Goal: Information Seeking & Learning: Learn about a topic

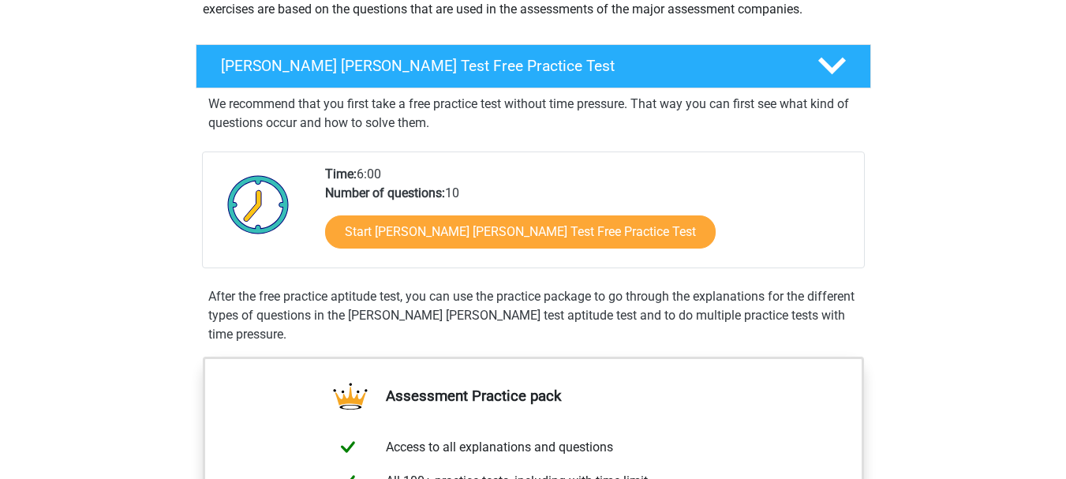
scroll to position [222, 0]
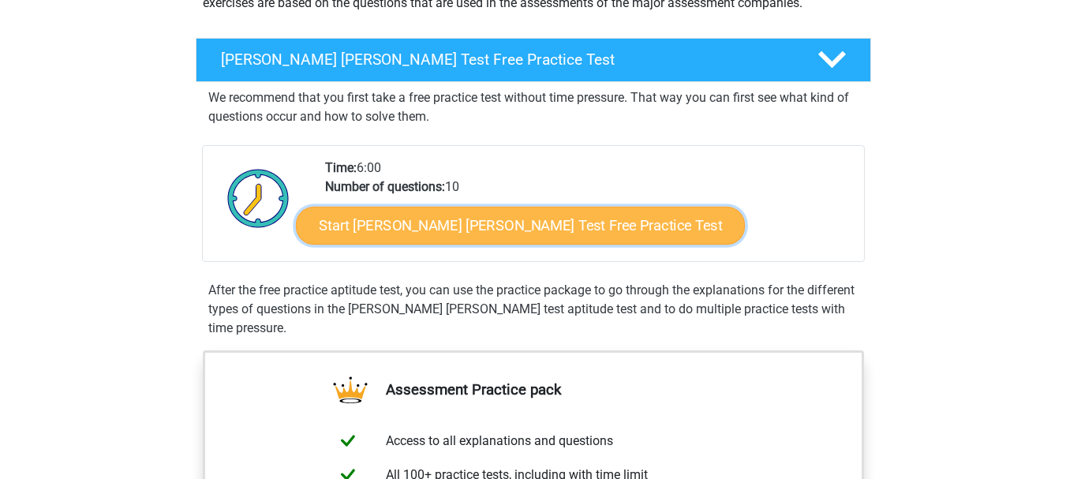
click at [524, 220] on link "Start Watson Glaser Test Free Practice Test" at bounding box center [520, 226] width 449 height 38
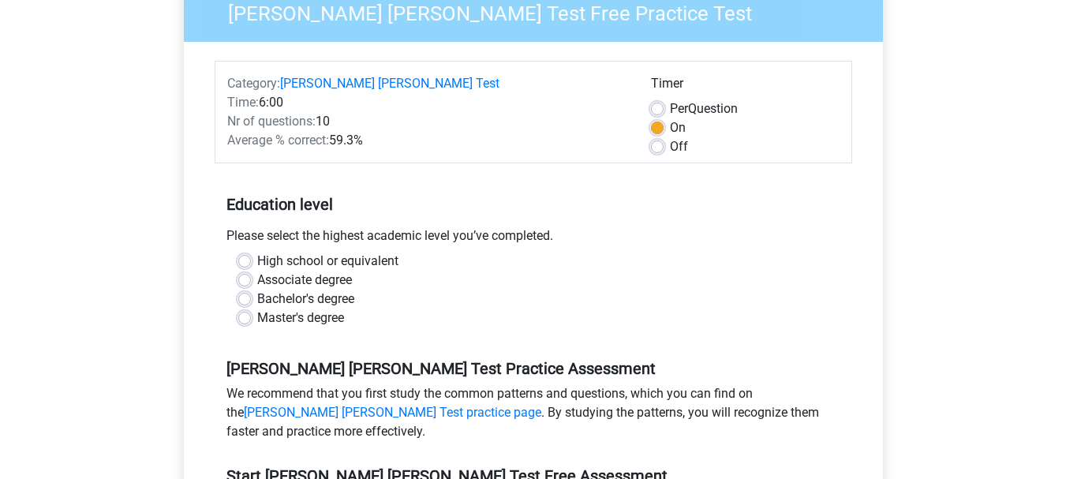
scroll to position [223, 0]
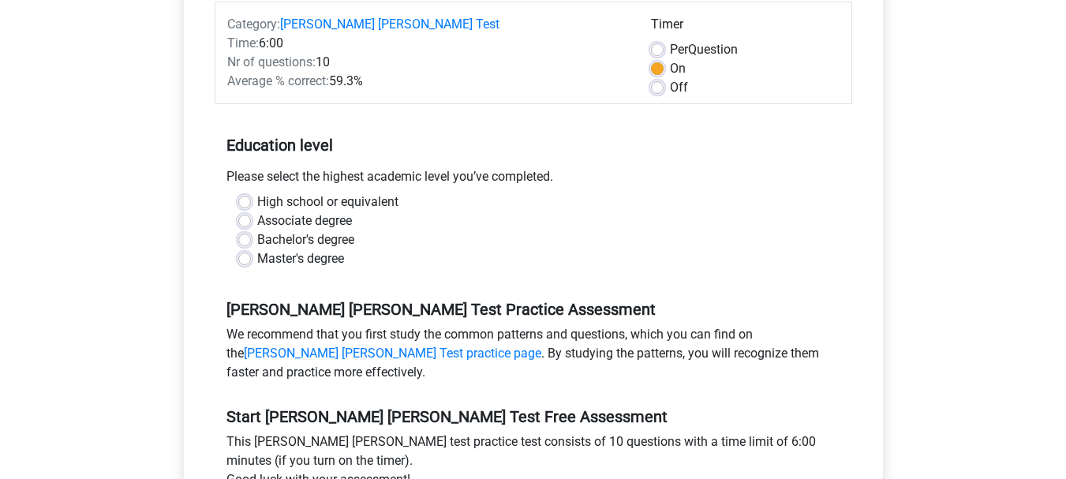
click at [336, 193] on label "High school or equivalent" at bounding box center [327, 202] width 141 height 19
click at [251, 193] on input "High school or equivalent" at bounding box center [244, 201] width 13 height 16
radio input "true"
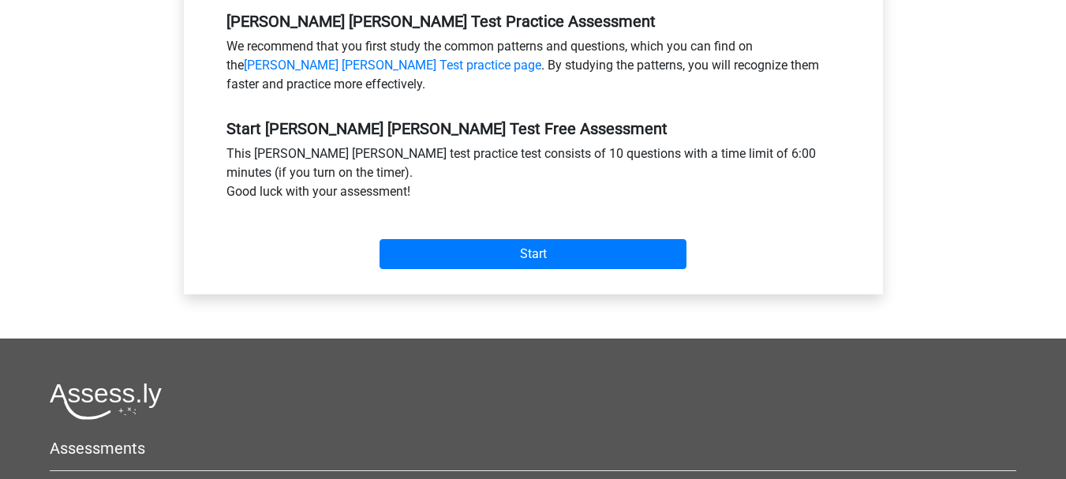
scroll to position [513, 0]
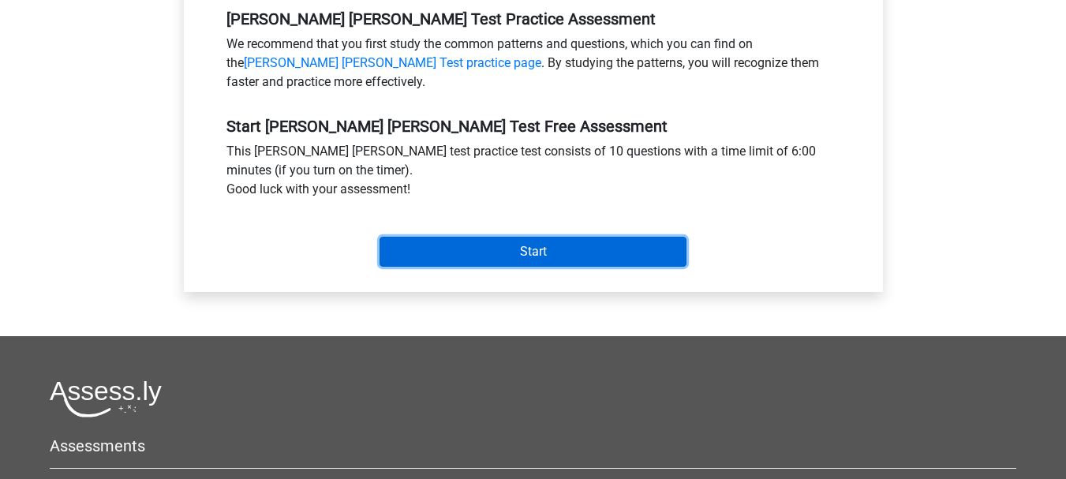
click at [595, 237] on input "Start" at bounding box center [533, 252] width 307 height 30
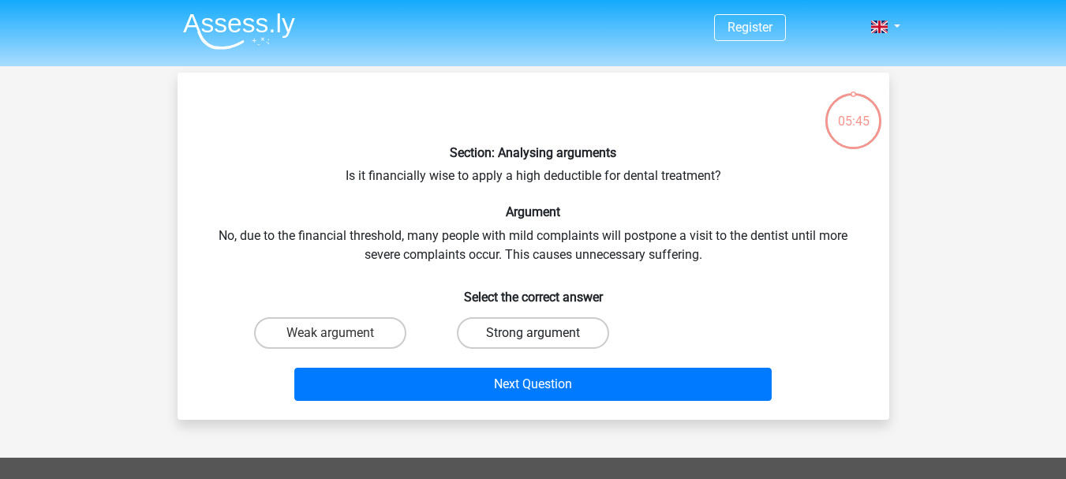
click at [503, 324] on label "Strong argument" at bounding box center [533, 333] width 152 height 32
click at [533, 333] on input "Strong argument" at bounding box center [538, 338] width 10 height 10
radio input "true"
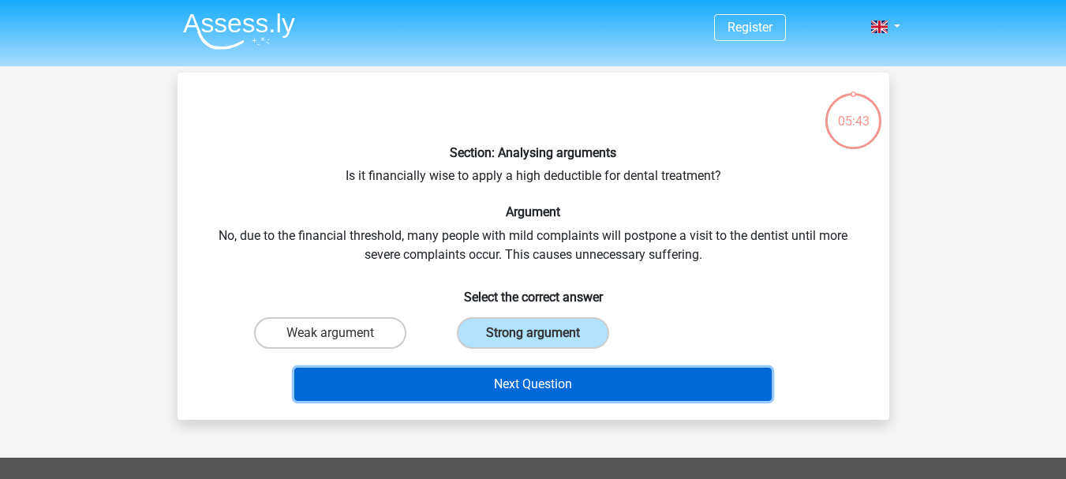
click at [553, 373] on button "Next Question" at bounding box center [532, 384] width 477 height 33
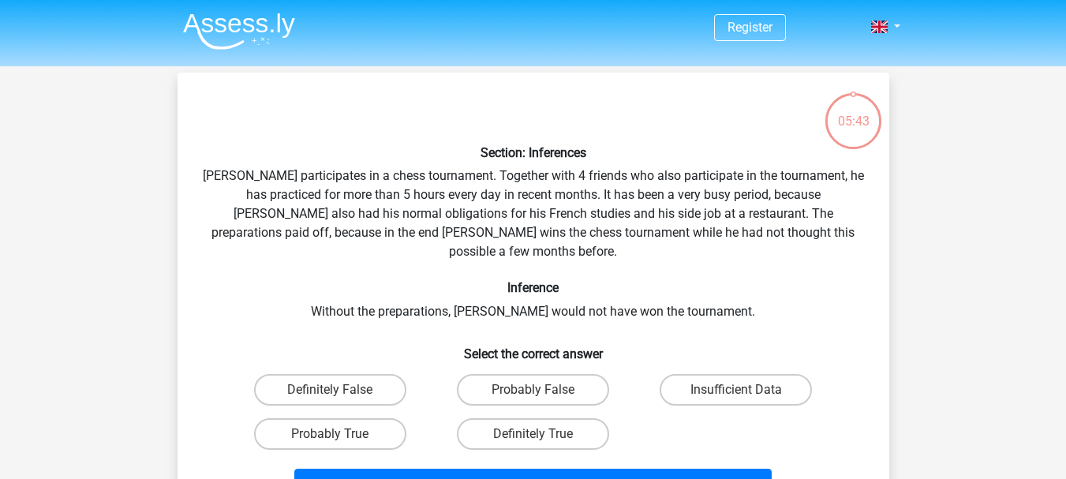
scroll to position [73, 0]
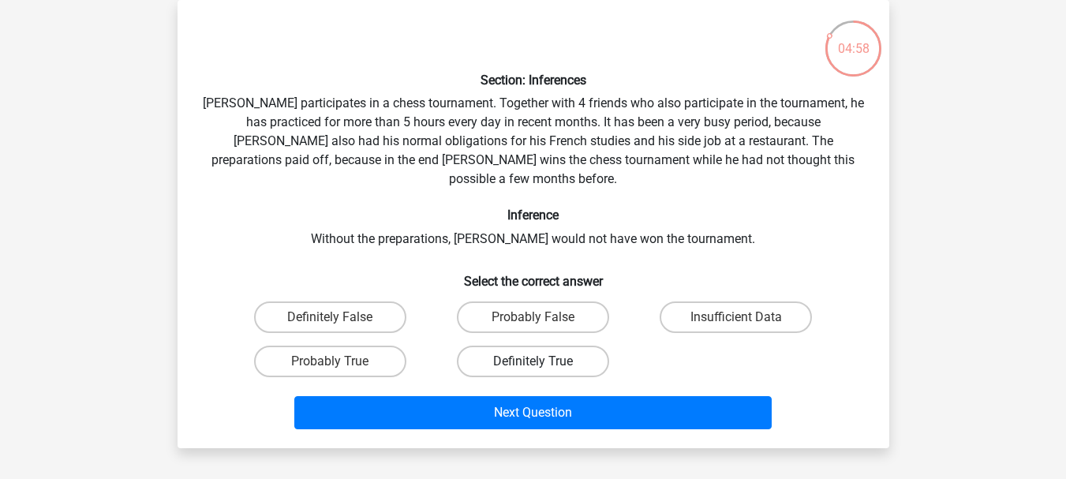
click at [542, 346] on label "Definitely True" at bounding box center [533, 362] width 152 height 32
click at [542, 361] on input "Definitely True" at bounding box center [538, 366] width 10 height 10
radio input "true"
click at [392, 346] on label "Probably True" at bounding box center [330, 362] width 152 height 32
click at [340, 361] on input "Probably True" at bounding box center [335, 366] width 10 height 10
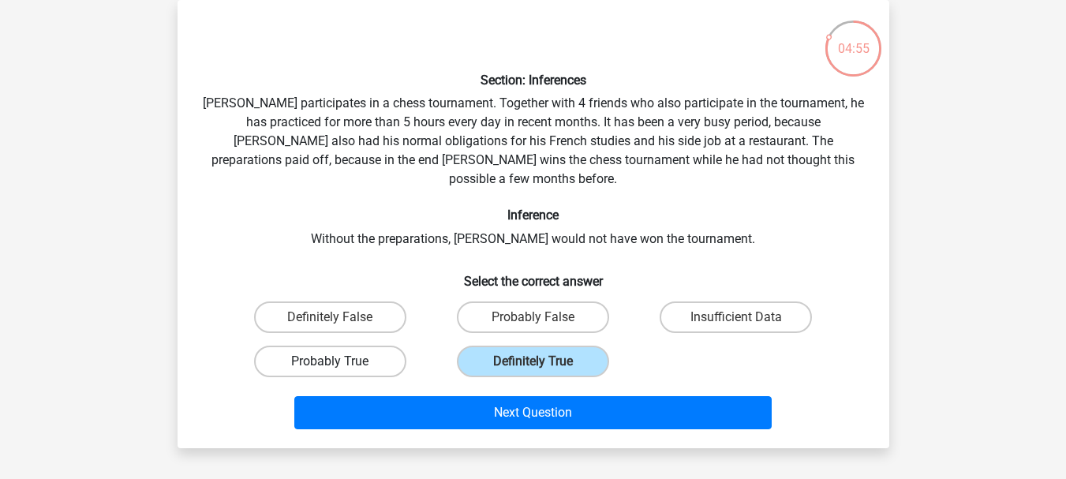
radio input "true"
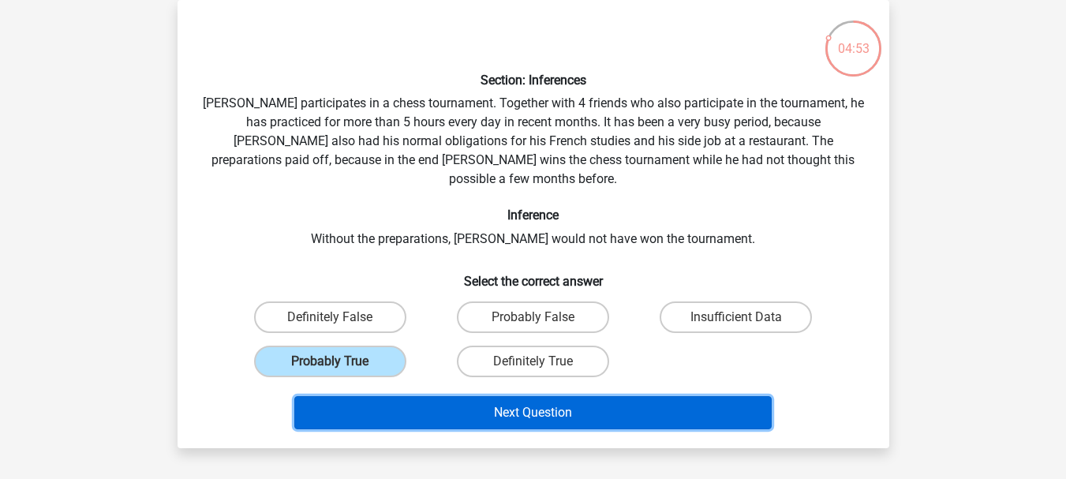
click at [531, 399] on button "Next Question" at bounding box center [532, 412] width 477 height 33
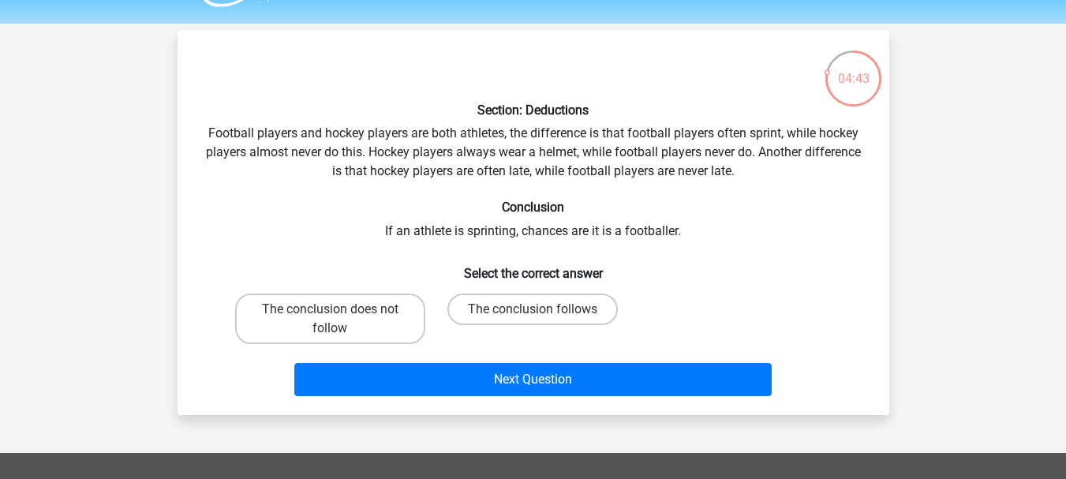
scroll to position [51, 0]
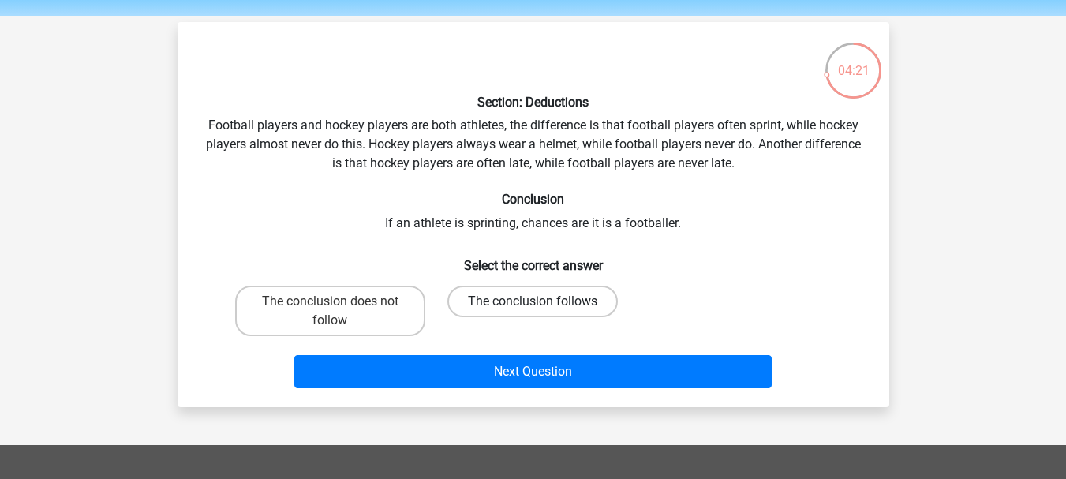
click at [510, 297] on label "The conclusion follows" at bounding box center [532, 302] width 170 height 32
click at [533, 301] on input "The conclusion follows" at bounding box center [538, 306] width 10 height 10
radio input "true"
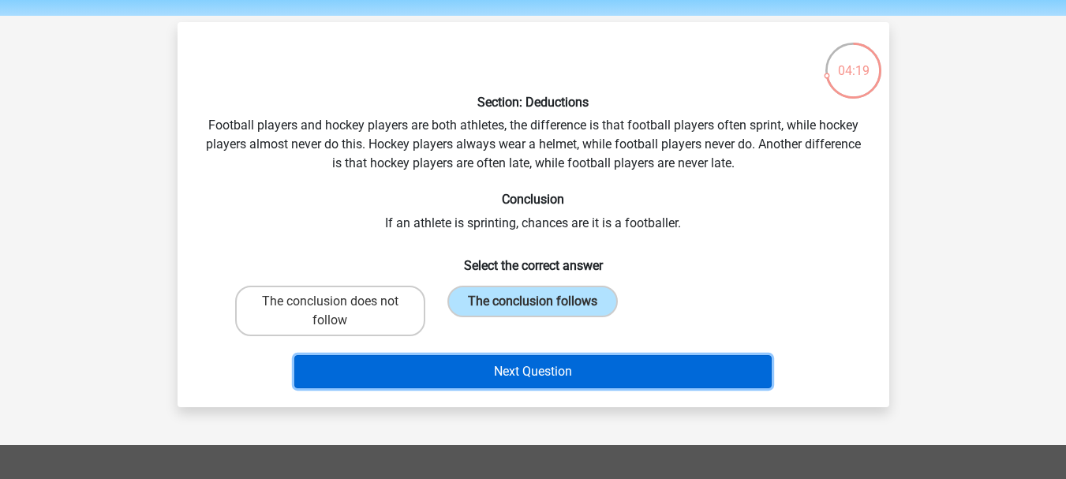
click at [540, 360] on button "Next Question" at bounding box center [532, 371] width 477 height 33
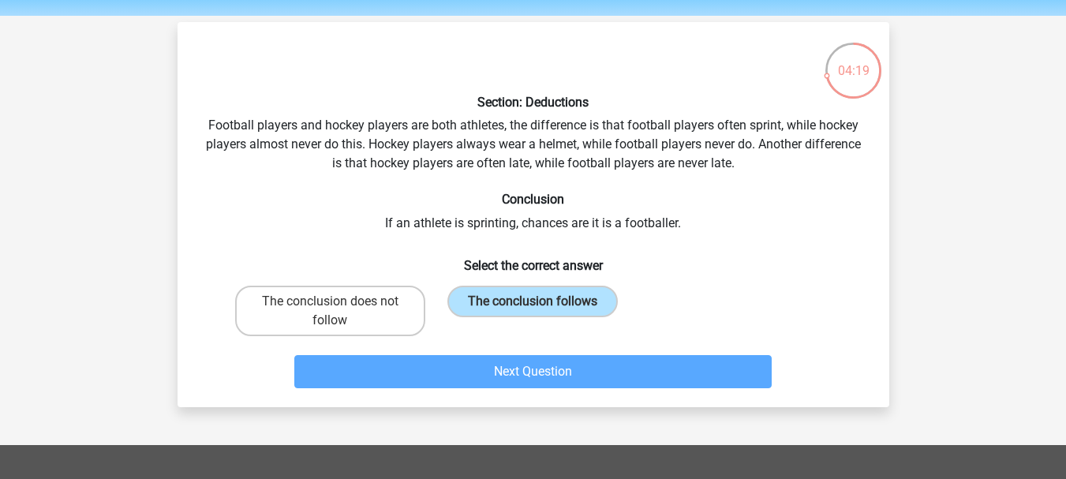
scroll to position [73, 0]
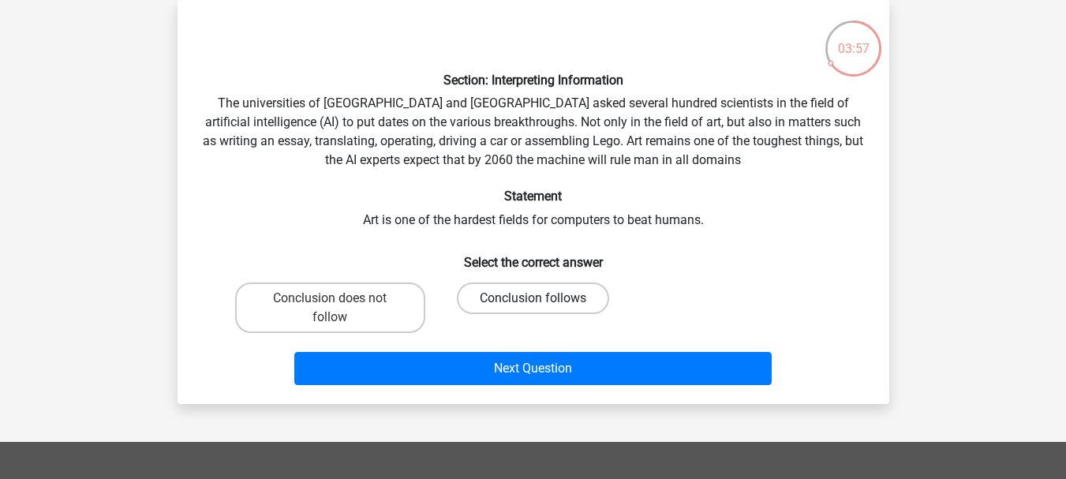
click at [532, 300] on label "Conclusion follows" at bounding box center [533, 299] width 152 height 32
click at [533, 300] on input "Conclusion follows" at bounding box center [538, 303] width 10 height 10
radio input "true"
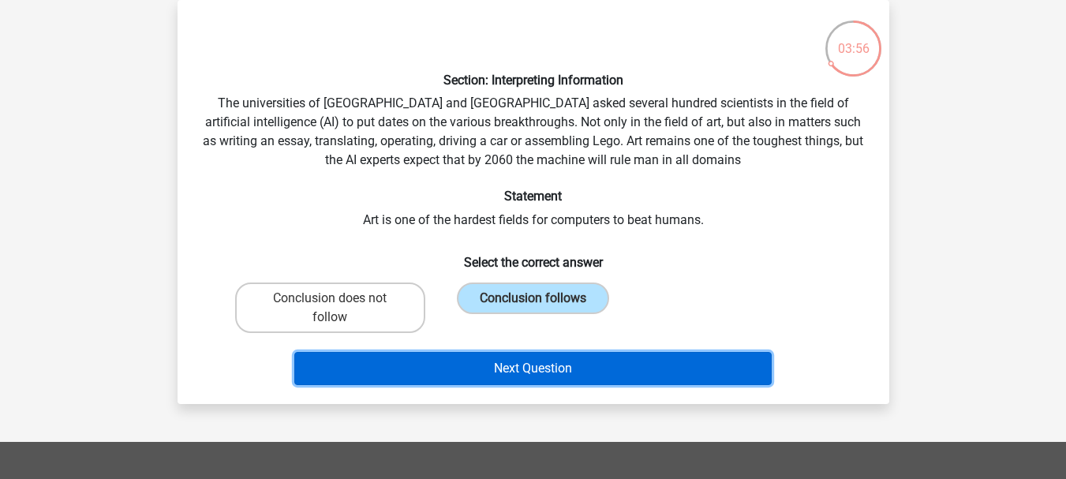
click at [537, 371] on button "Next Question" at bounding box center [532, 368] width 477 height 33
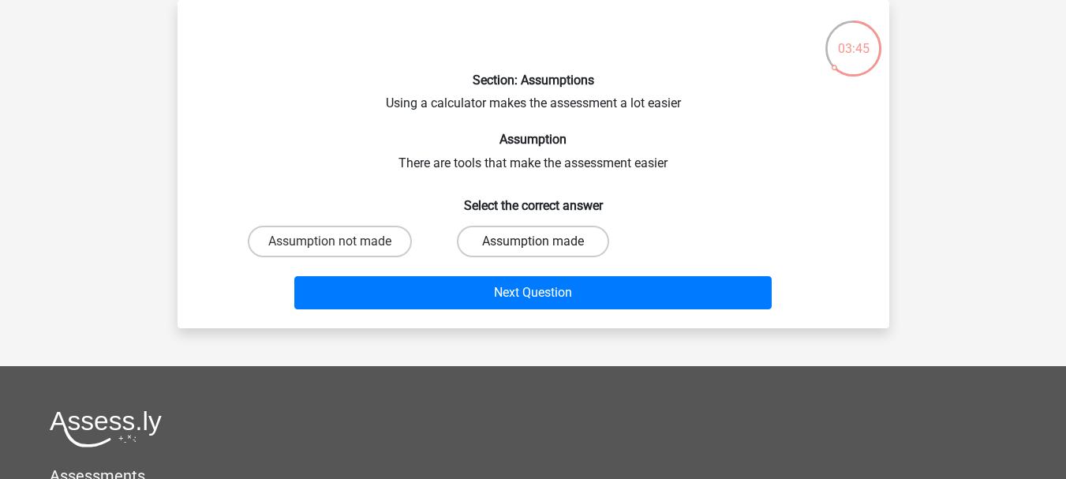
click at [495, 239] on label "Assumption made" at bounding box center [533, 242] width 152 height 32
click at [533, 241] on input "Assumption made" at bounding box center [538, 246] width 10 height 10
radio input "true"
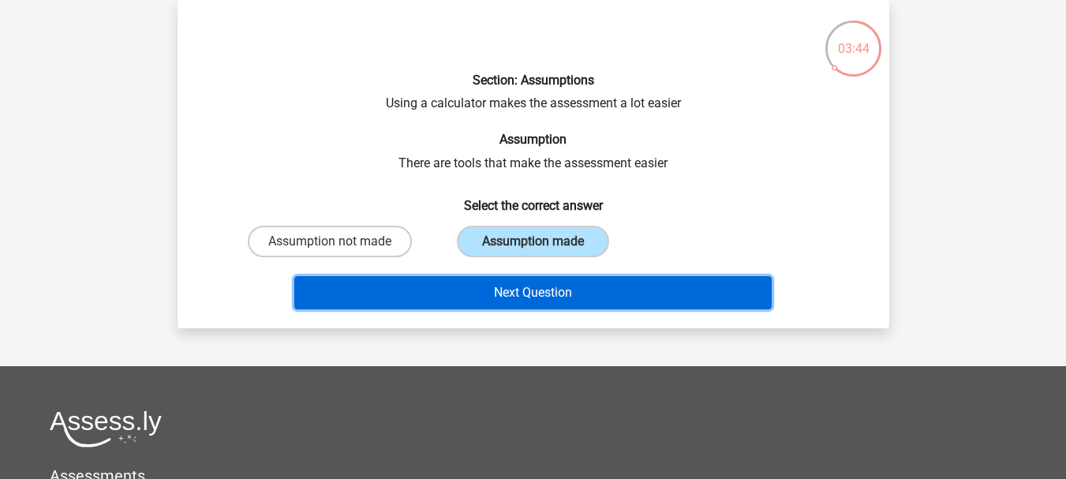
click at [524, 287] on button "Next Question" at bounding box center [532, 292] width 477 height 33
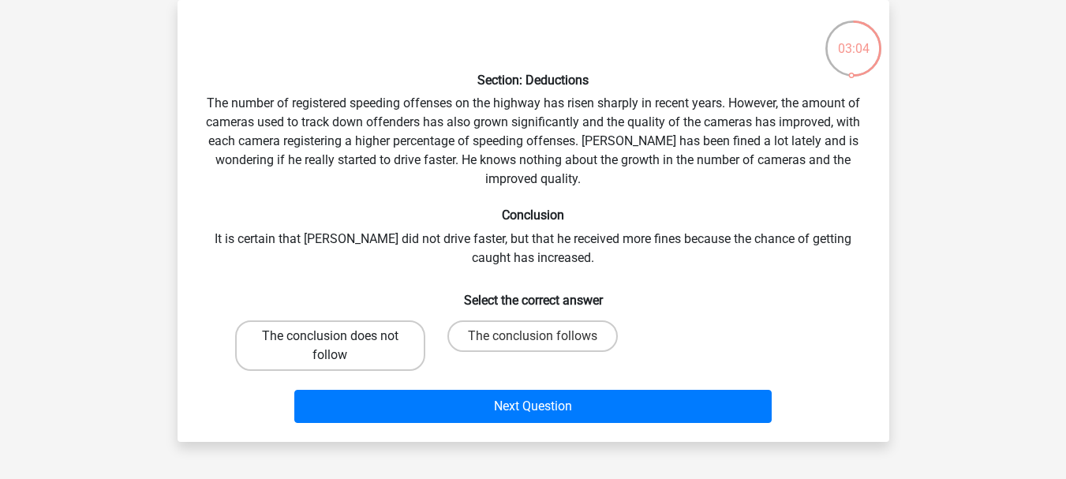
click at [380, 351] on label "The conclusion does not follow" at bounding box center [330, 345] width 190 height 51
click at [340, 346] on input "The conclusion does not follow" at bounding box center [335, 341] width 10 height 10
radio input "true"
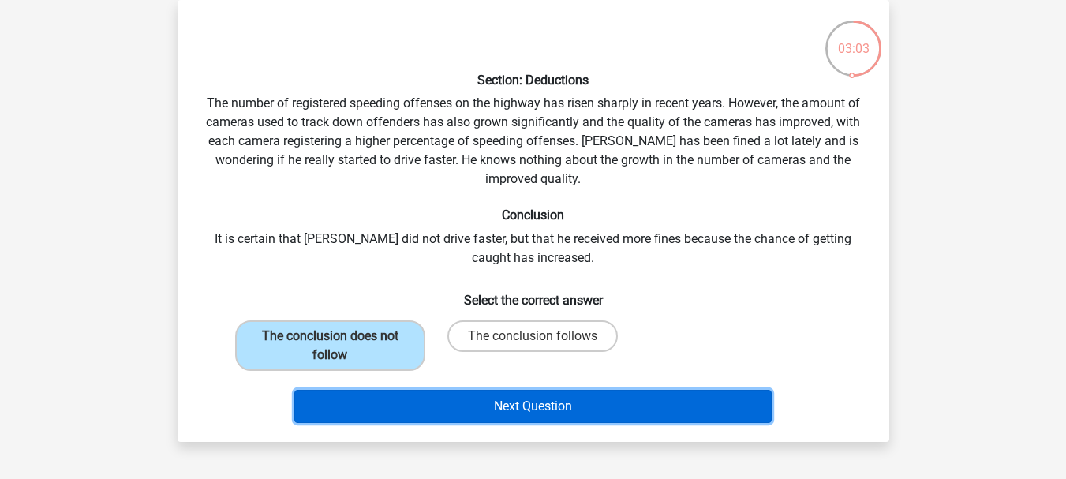
click at [446, 409] on button "Next Question" at bounding box center [532, 406] width 477 height 33
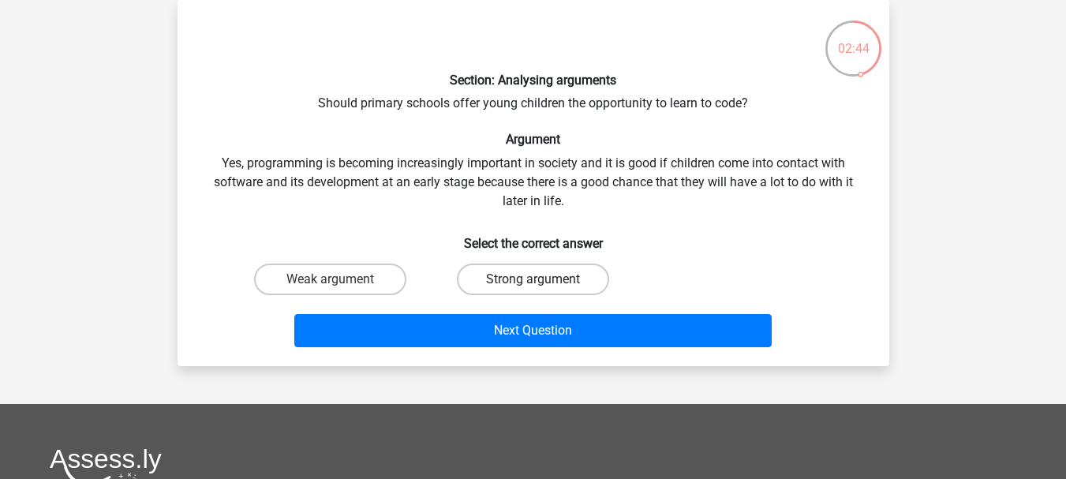
click at [479, 273] on label "Strong argument" at bounding box center [533, 280] width 152 height 32
click at [533, 279] on input "Strong argument" at bounding box center [538, 284] width 10 height 10
radio input "true"
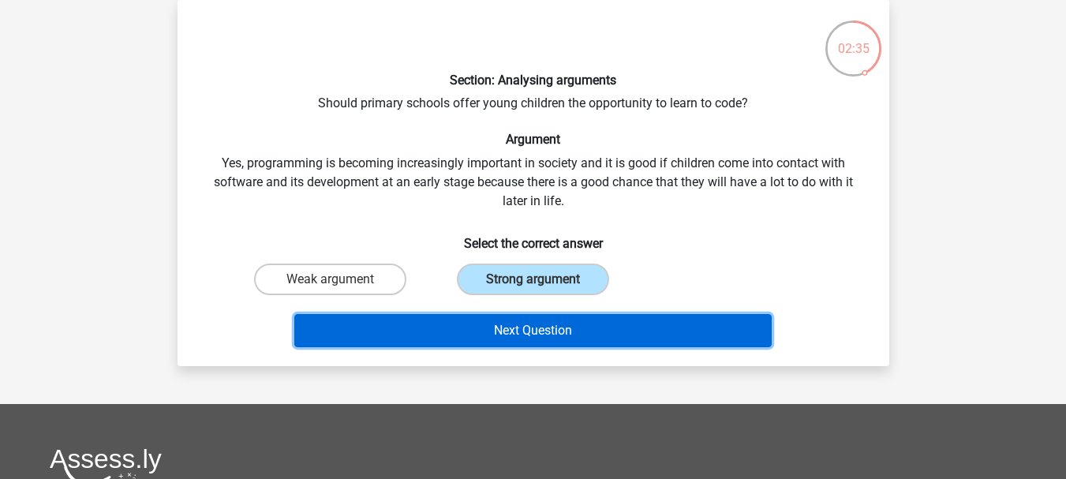
click at [454, 320] on button "Next Question" at bounding box center [532, 330] width 477 height 33
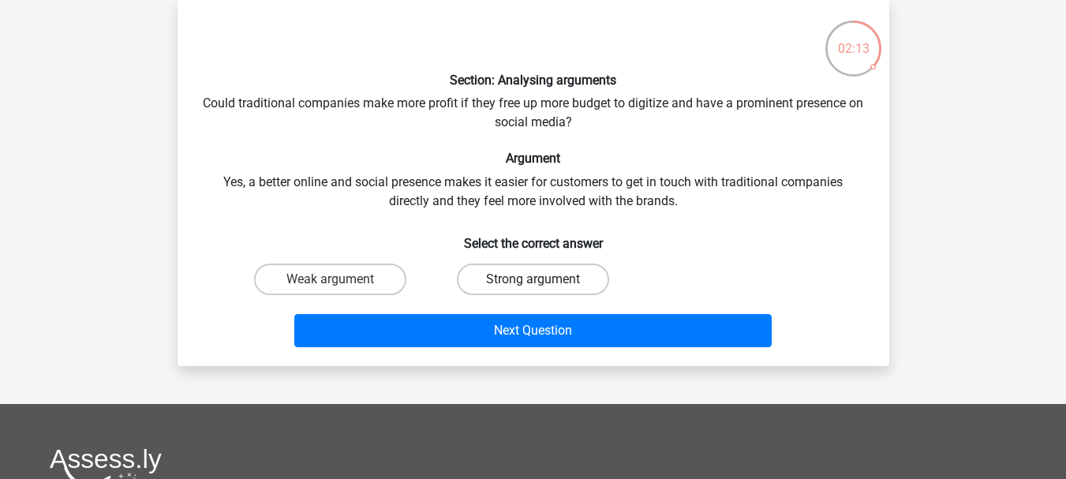
click at [482, 283] on label "Strong argument" at bounding box center [533, 280] width 152 height 32
click at [533, 283] on input "Strong argument" at bounding box center [538, 284] width 10 height 10
radio input "true"
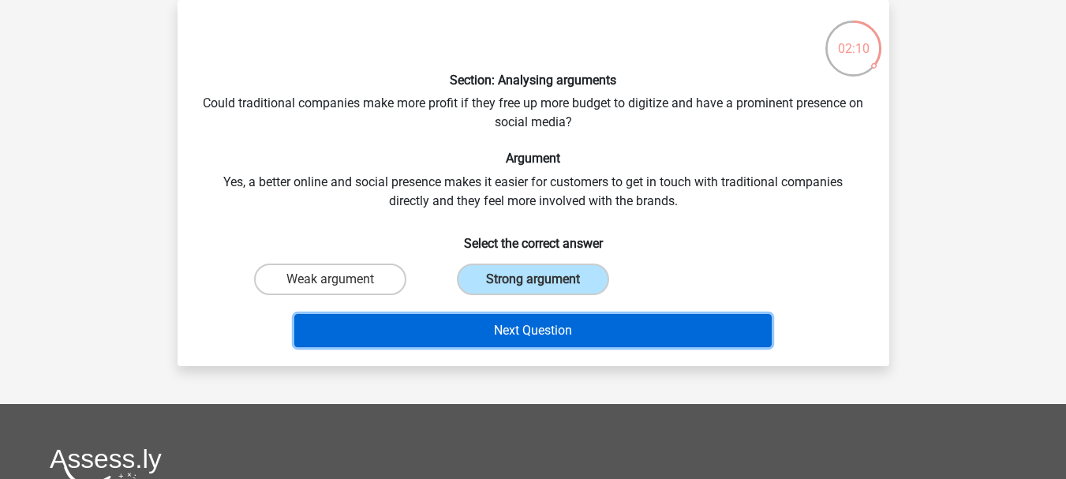
click at [490, 338] on button "Next Question" at bounding box center [532, 330] width 477 height 33
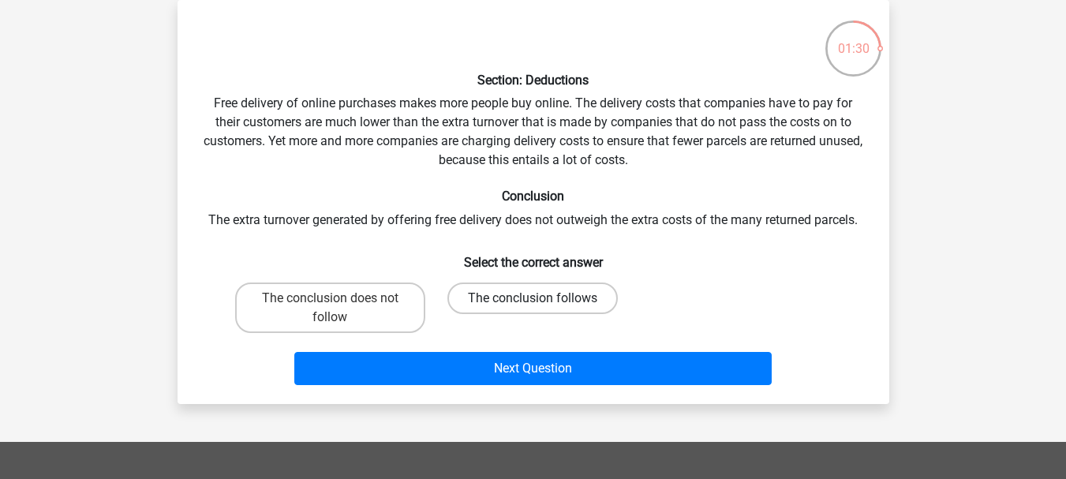
click at [515, 291] on label "The conclusion follows" at bounding box center [532, 299] width 170 height 32
click at [533, 298] on input "The conclusion follows" at bounding box center [538, 303] width 10 height 10
radio input "true"
click at [374, 303] on label "The conclusion does not follow" at bounding box center [330, 308] width 190 height 51
click at [340, 303] on input "The conclusion does not follow" at bounding box center [335, 303] width 10 height 10
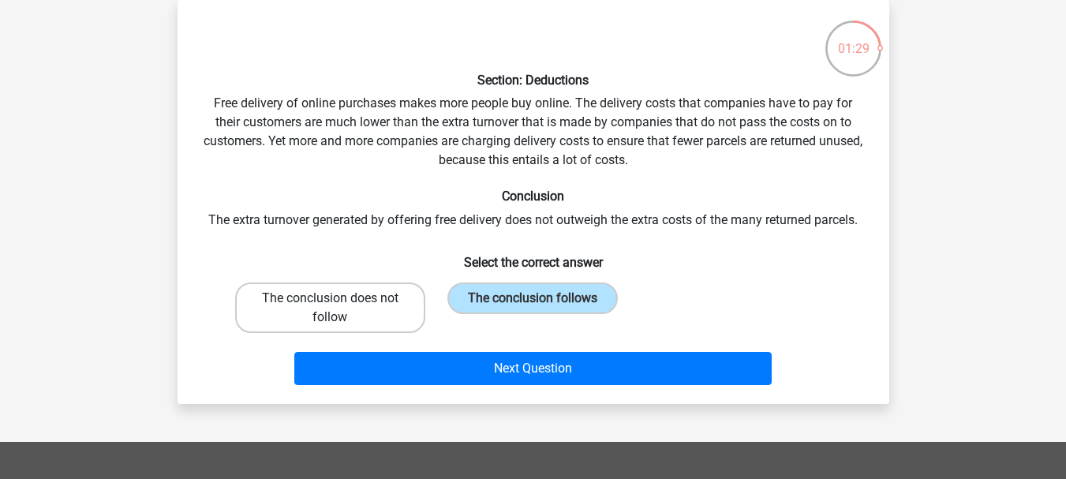
radio input "true"
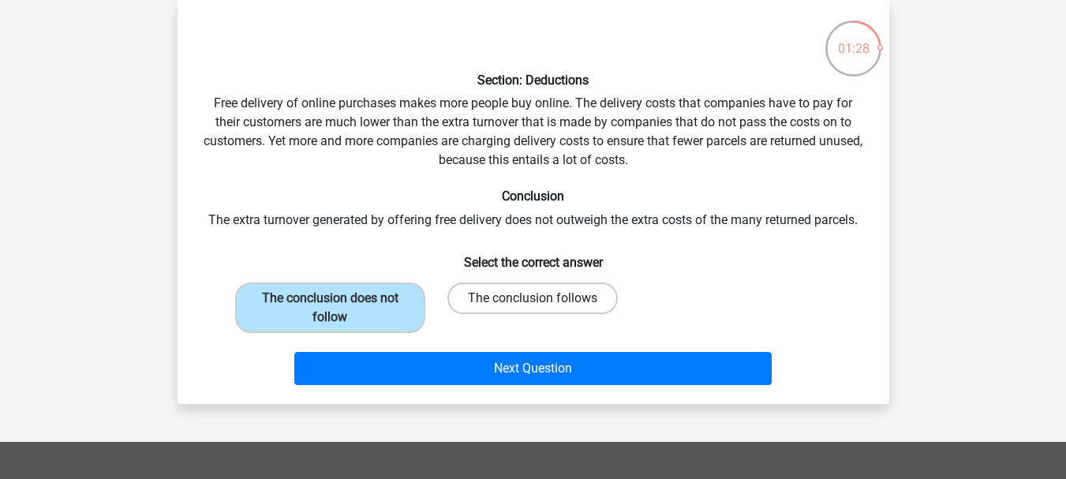
click at [541, 292] on label "The conclusion follows" at bounding box center [532, 299] width 170 height 32
click at [541, 298] on input "The conclusion follows" at bounding box center [538, 303] width 10 height 10
radio input "true"
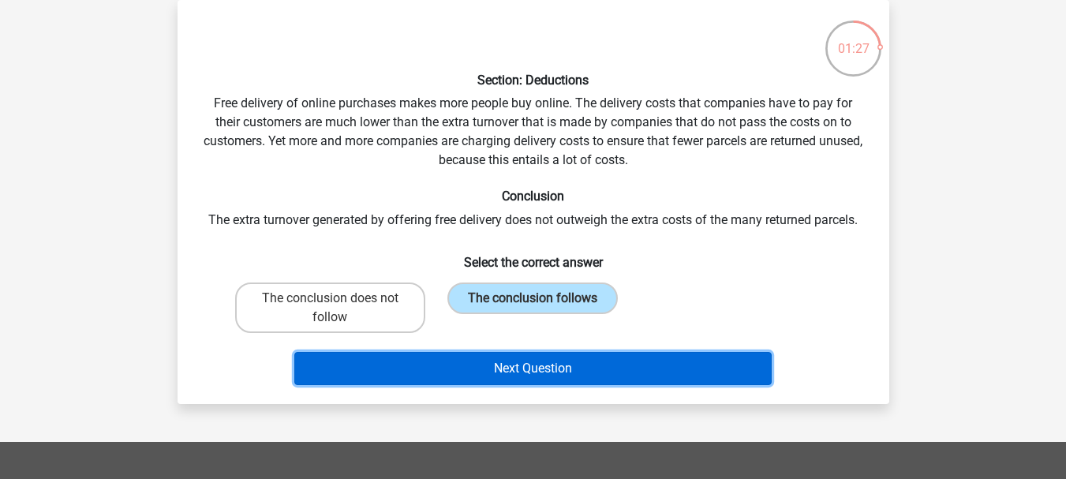
click at [580, 373] on button "Next Question" at bounding box center [532, 368] width 477 height 33
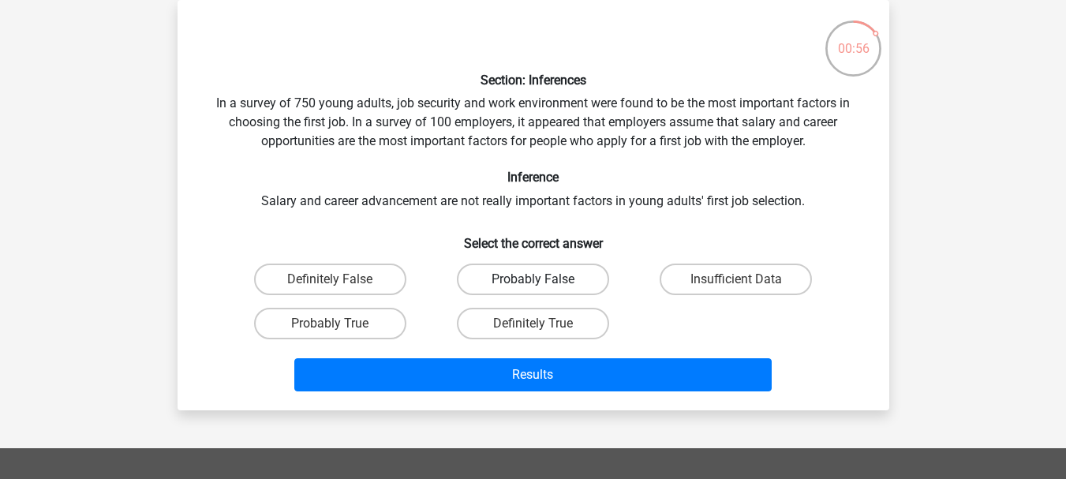
click at [481, 269] on label "Probably False" at bounding box center [533, 280] width 152 height 32
click at [533, 279] on input "Probably False" at bounding box center [538, 284] width 10 height 10
radio input "true"
click at [683, 284] on label "Insufficient Data" at bounding box center [736, 280] width 152 height 32
click at [736, 284] on input "Insufficient Data" at bounding box center [741, 284] width 10 height 10
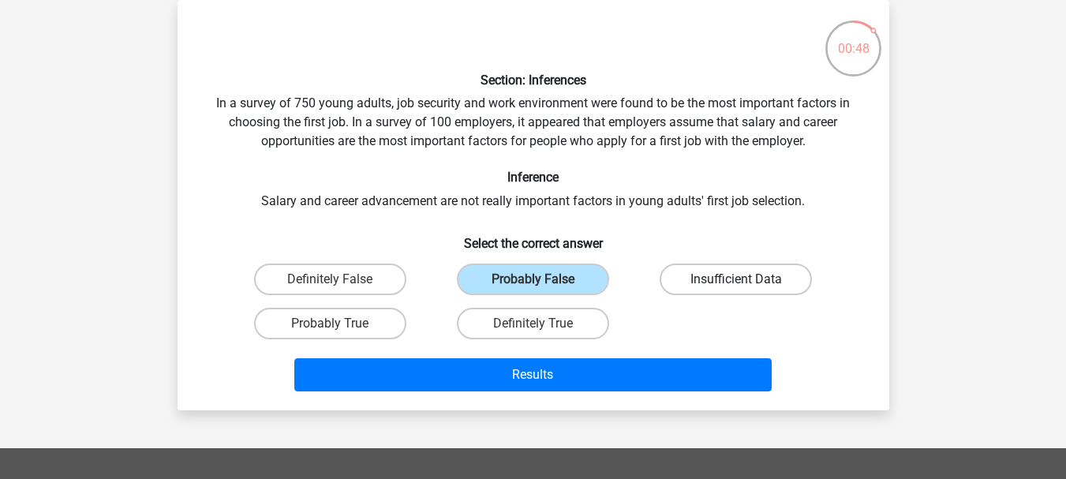
radio input "true"
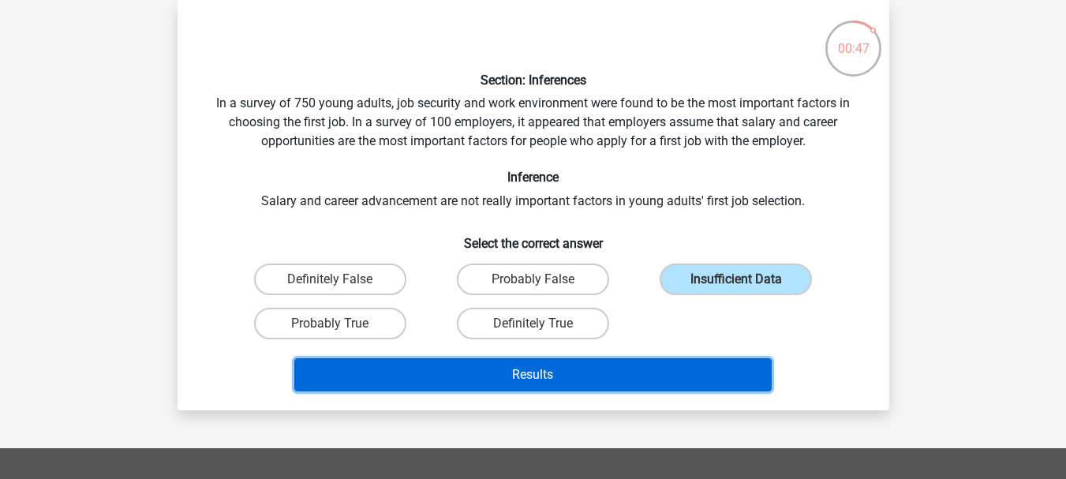
click at [539, 371] on button "Results" at bounding box center [532, 374] width 477 height 33
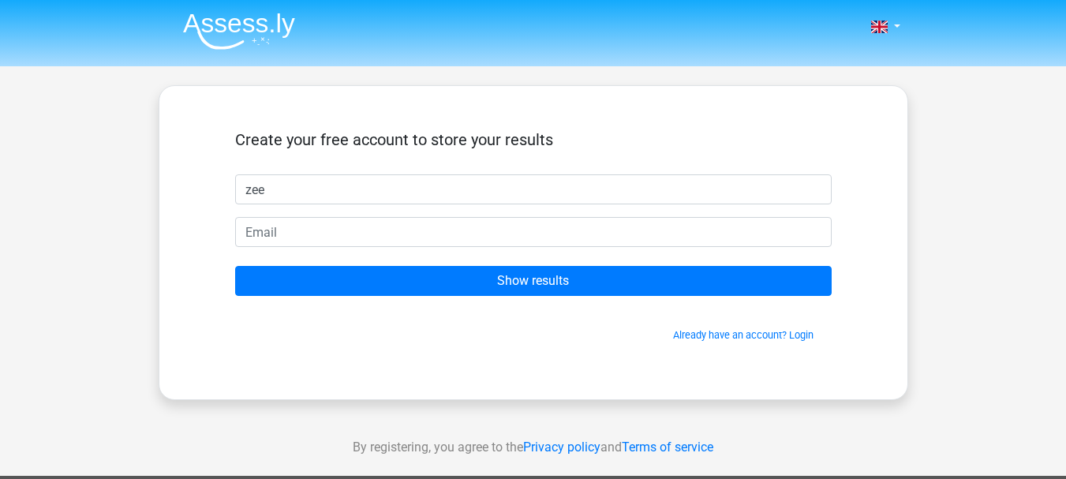
type input "zee"
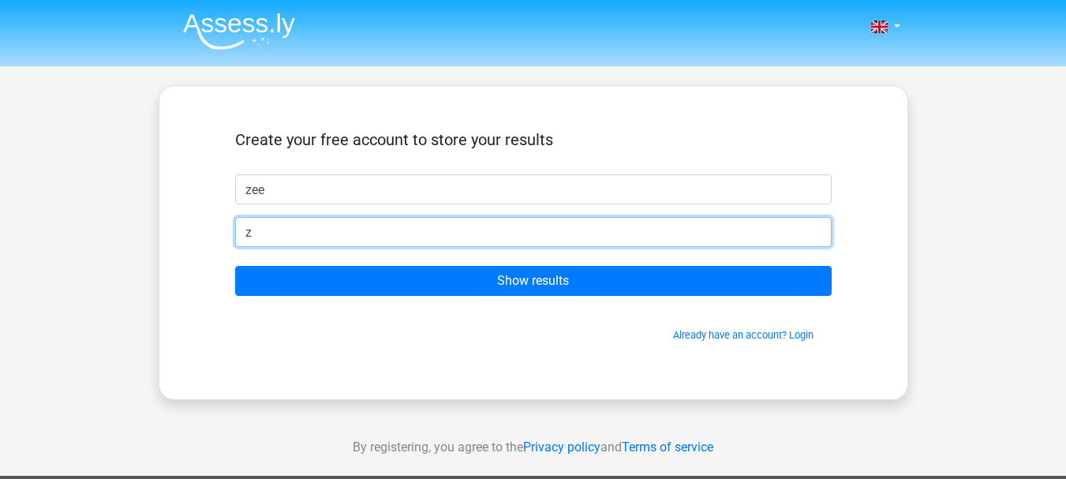
click at [254, 233] on input "z" at bounding box center [533, 232] width 597 height 30
type input "zeeruane@gmail.com"
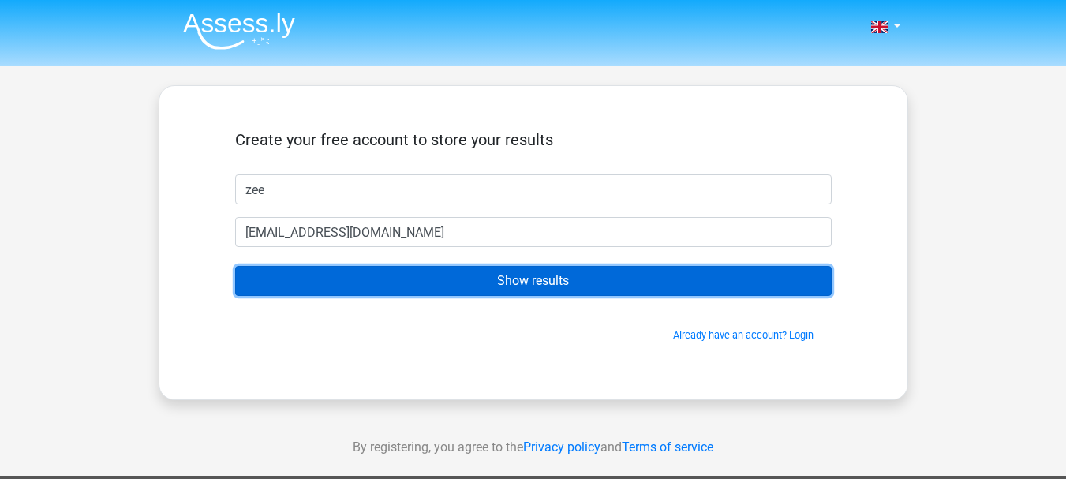
click at [455, 273] on input "Show results" at bounding box center [533, 281] width 597 height 30
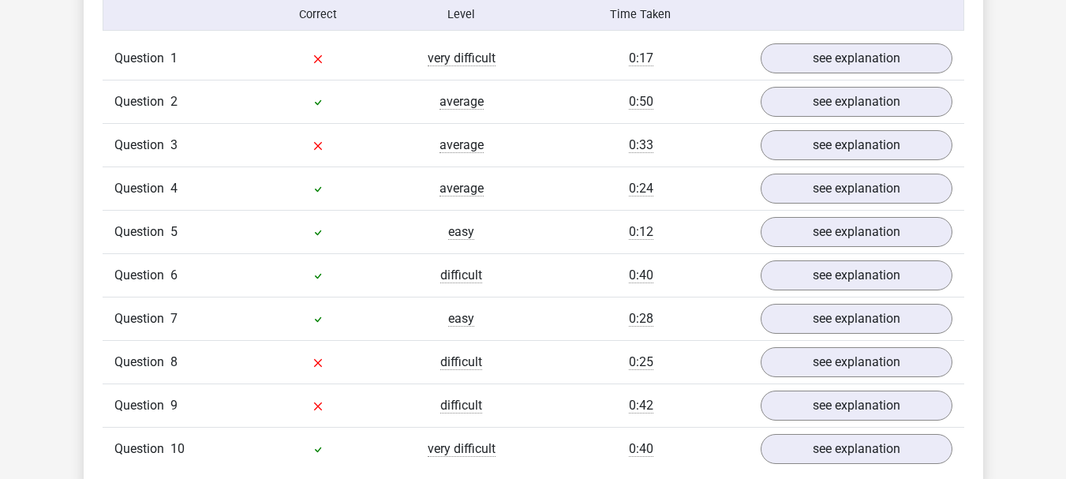
scroll to position [1307, 0]
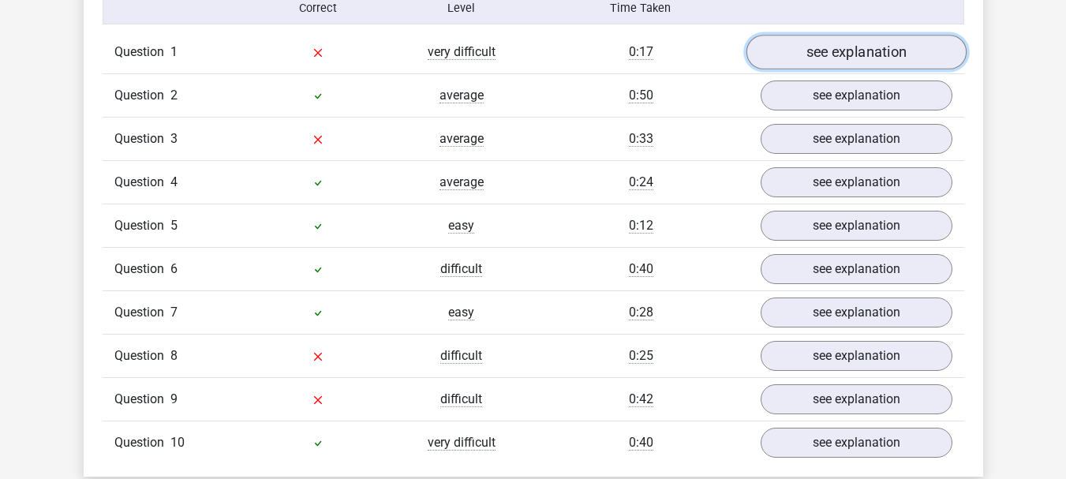
click at [856, 47] on link "see explanation" at bounding box center [856, 52] width 220 height 35
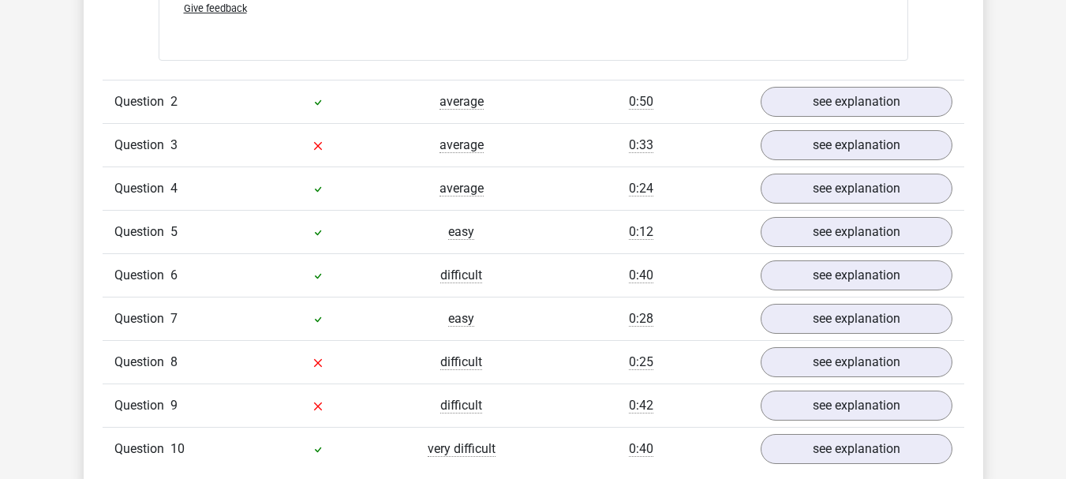
scroll to position [1739, 0]
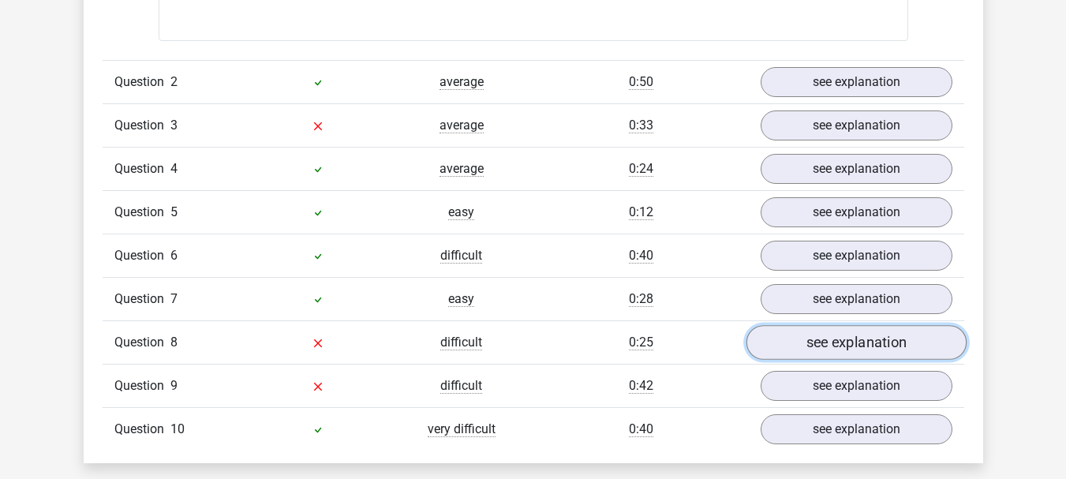
click at [867, 328] on link "see explanation" at bounding box center [856, 343] width 220 height 35
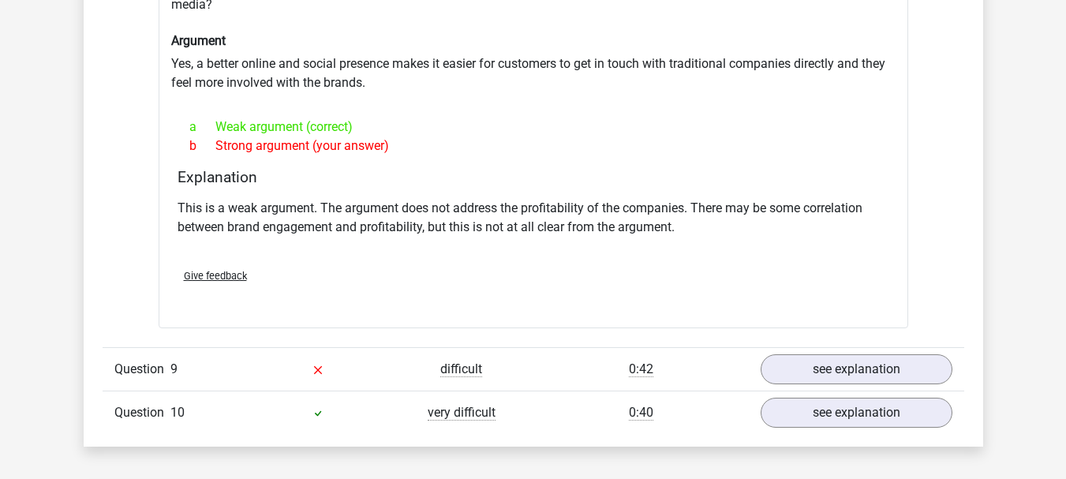
scroll to position [2226, 0]
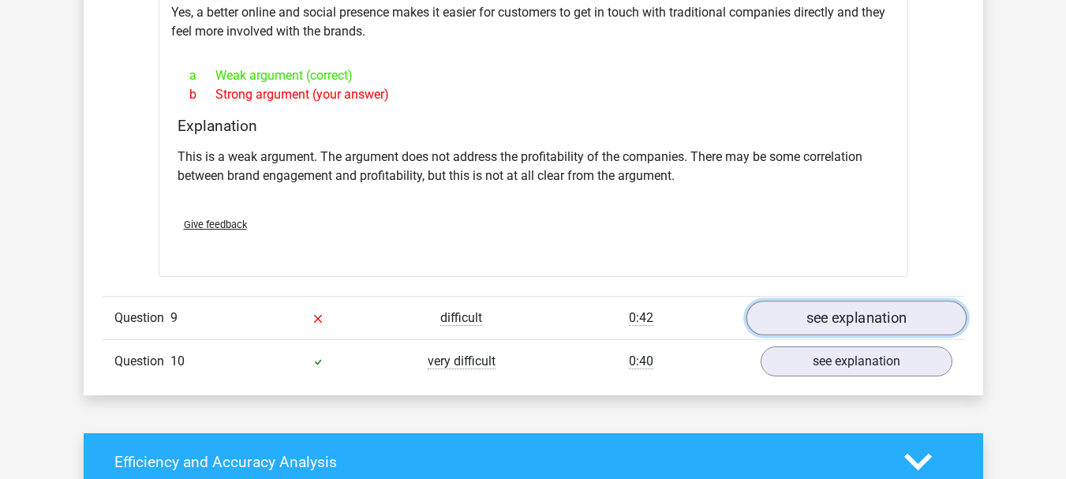
click at [858, 301] on link "see explanation" at bounding box center [856, 318] width 220 height 35
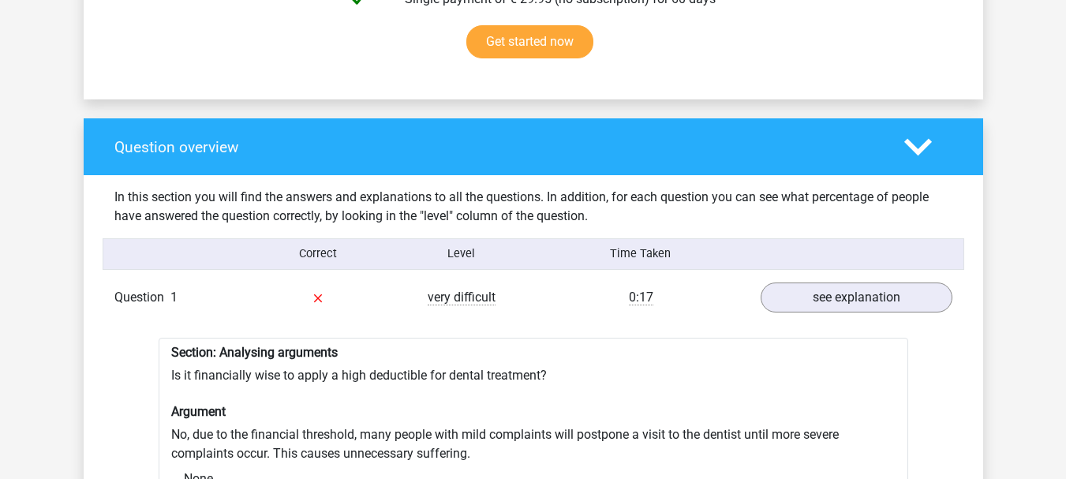
scroll to position [0, 0]
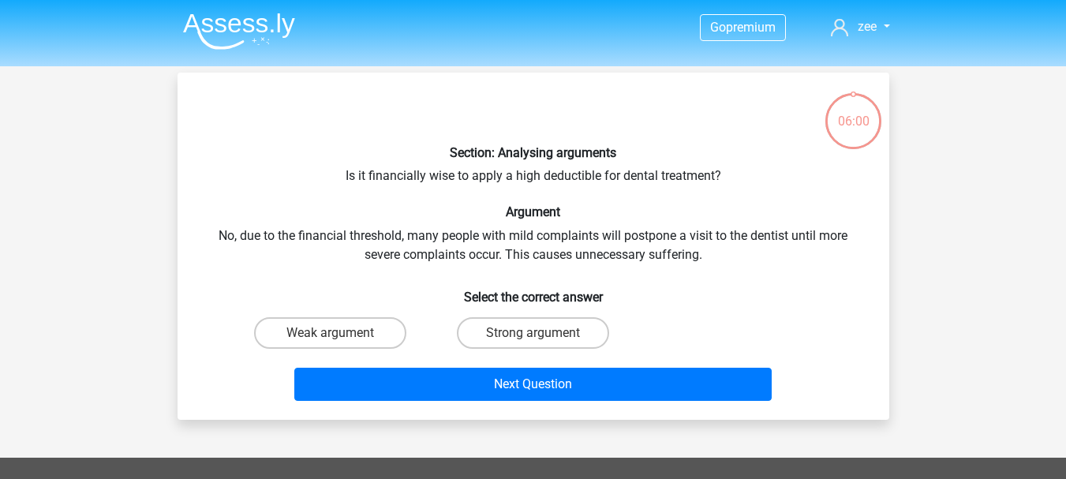
scroll to position [73, 0]
